Goal: Information Seeking & Learning: Check status

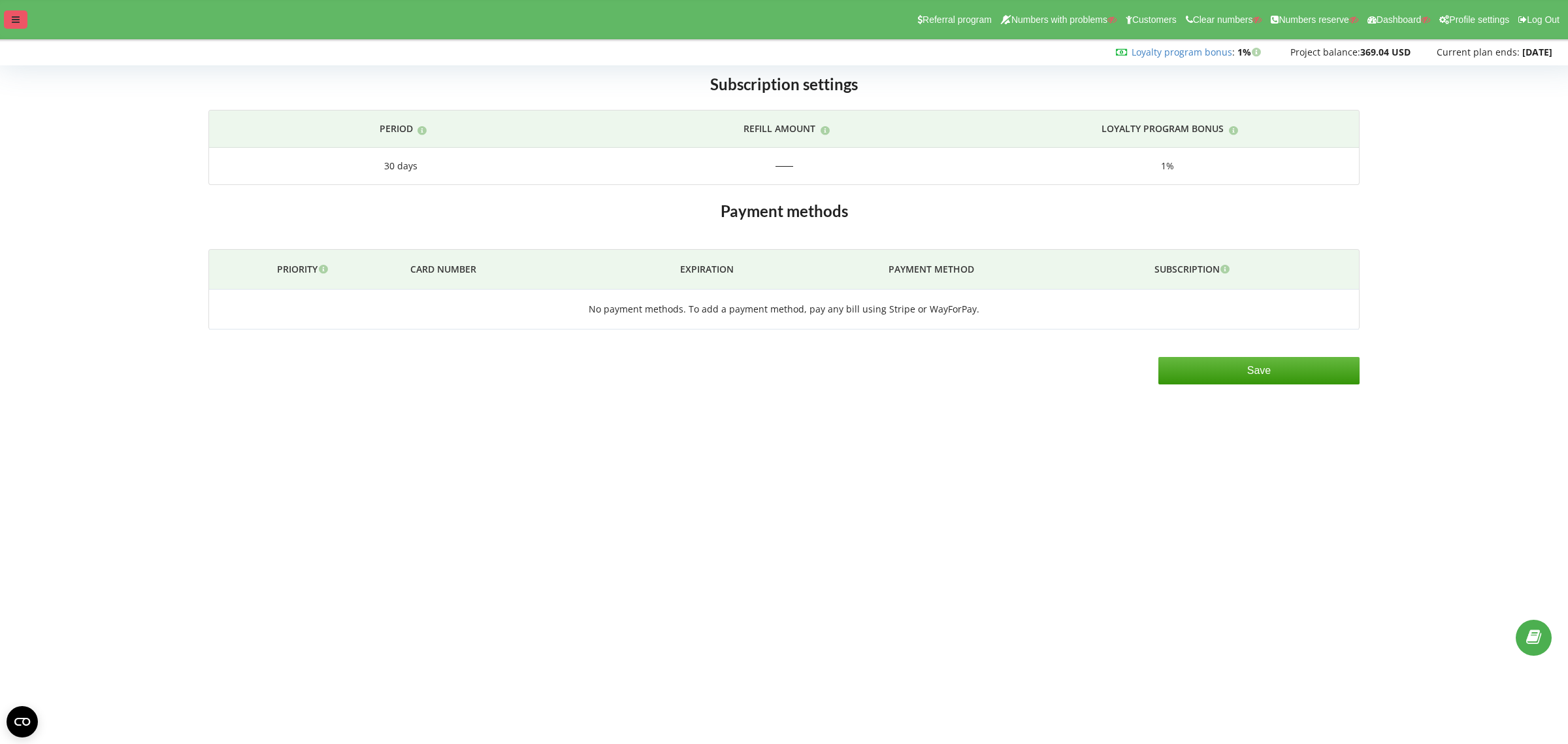
click at [16, 16] on icon at bounding box center [15, 20] width 8 height 9
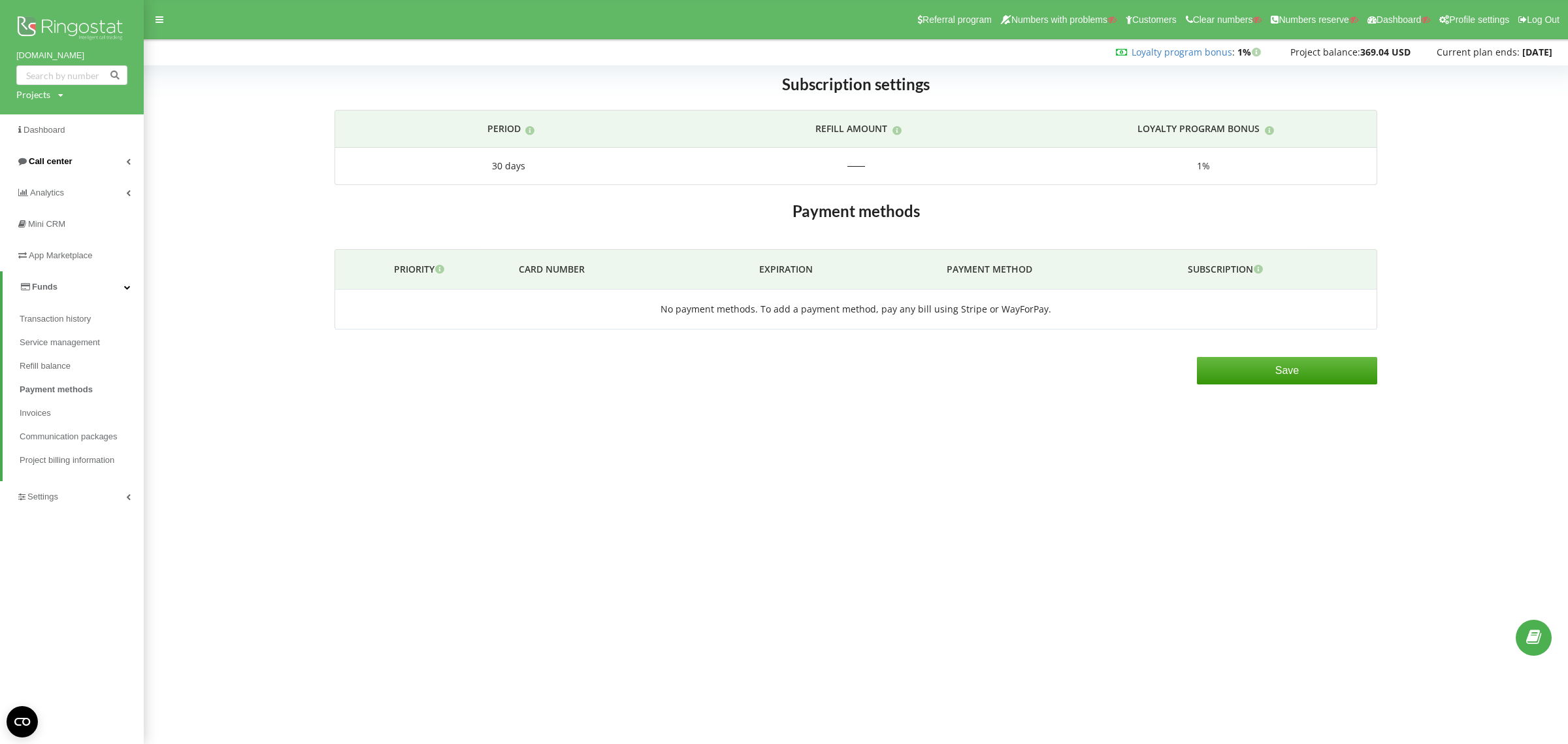
click at [31, 162] on span "Call center" at bounding box center [51, 160] width 43 height 9
click at [34, 191] on span "Call log" at bounding box center [35, 193] width 31 height 13
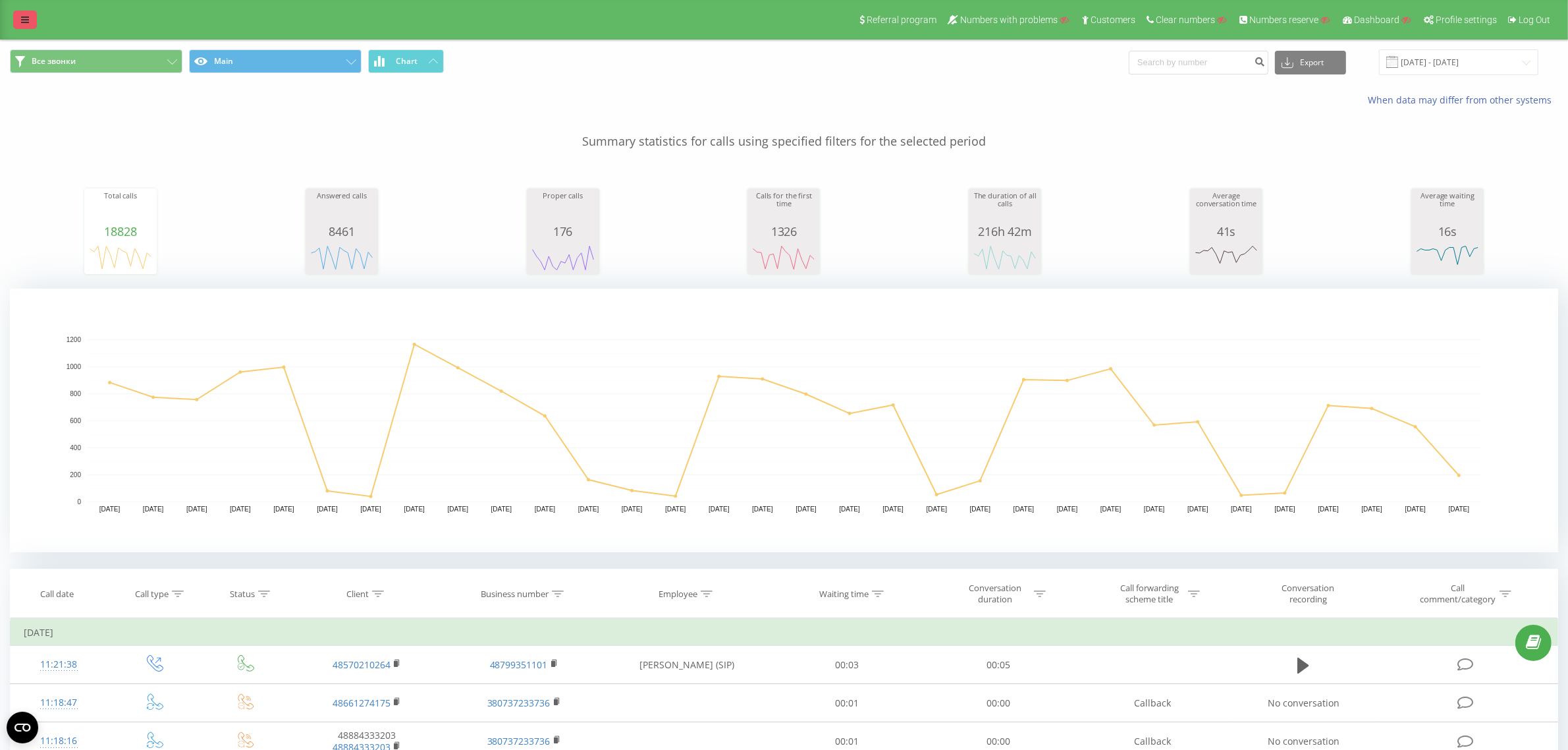
click at [29, 25] on link at bounding box center [24, 19] width 23 height 18
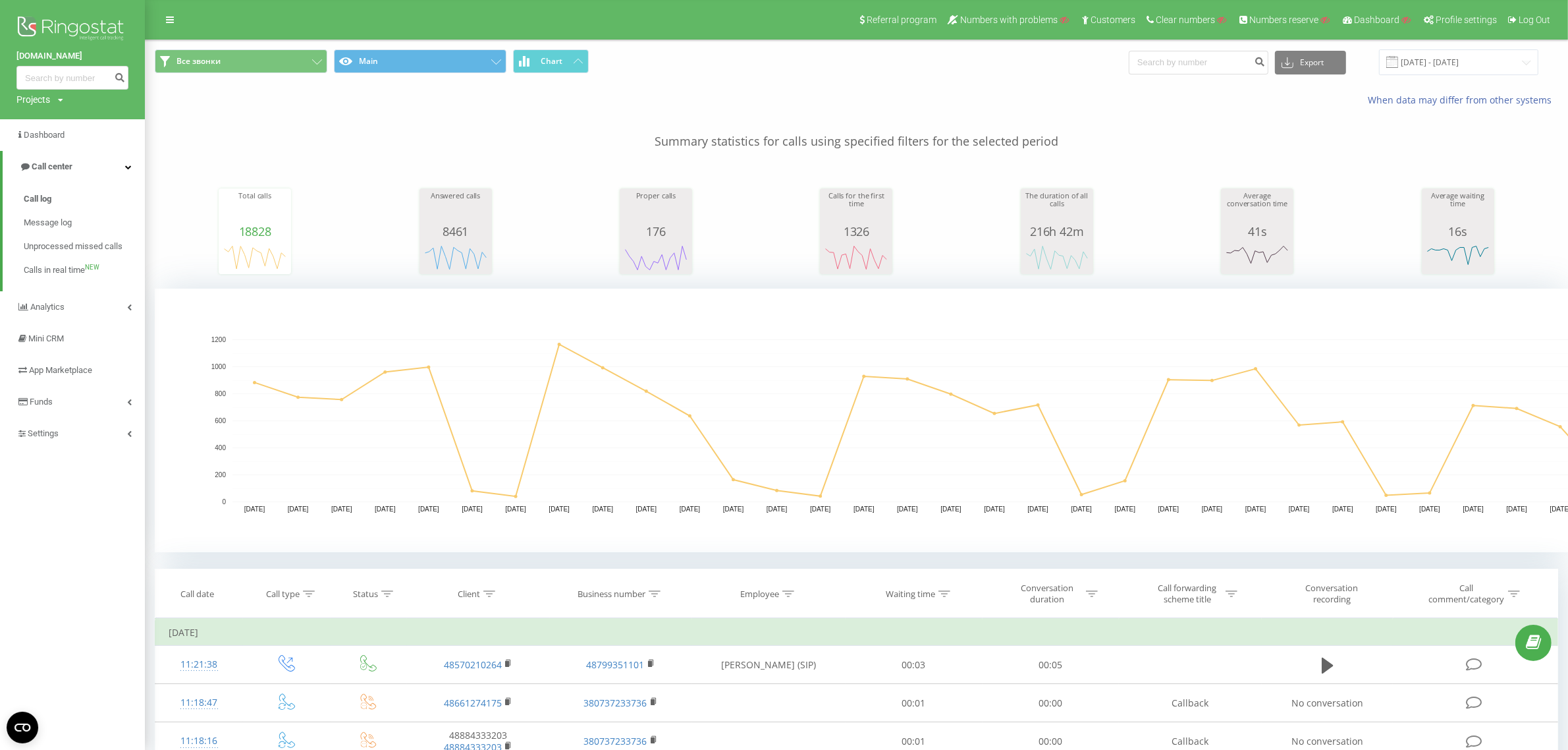
click at [80, 23] on img at bounding box center [72, 29] width 112 height 33
